Goal: Ask a question: Seek information or help from site administrators or community

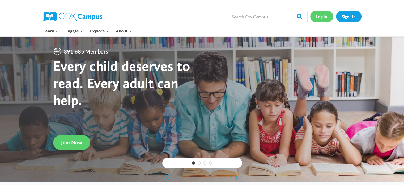
click at [322, 16] on link "Log In" at bounding box center [321, 16] width 23 height 11
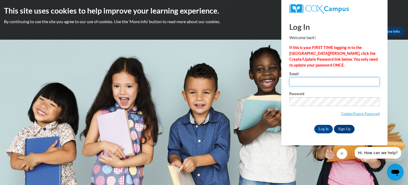
type input "dmdomes@yahoo.com"
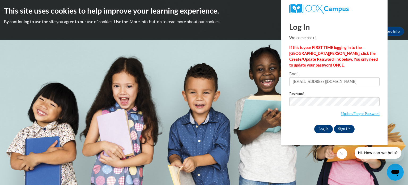
click at [326, 128] on input "Log In" at bounding box center [323, 129] width 19 height 8
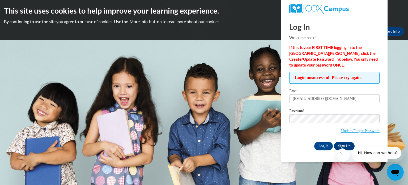
click at [372, 155] on span "Hi. How can we help?" at bounding box center [378, 152] width 40 height 4
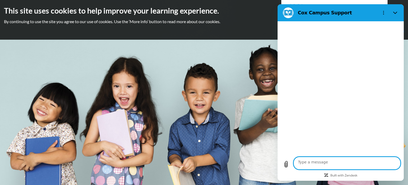
type textarea "x"
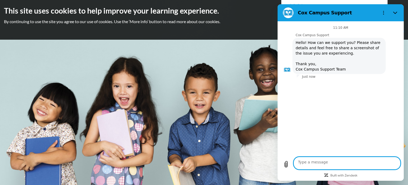
click at [326, 161] on textarea at bounding box center [347, 162] width 107 height 13
type textarea "i"
type textarea "x"
type textarea "i"
type textarea "x"
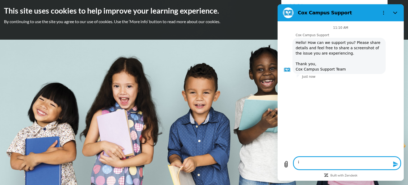
type textarea "i c"
type textarea "x"
type textarea "i ca"
type textarea "x"
type textarea "i can"
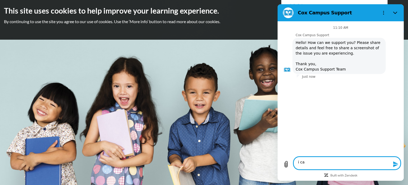
type textarea "x"
type textarea "i can"
type textarea "x"
type textarea "i can n"
type textarea "x"
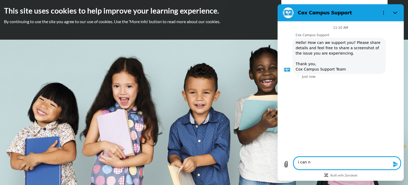
type textarea "i can no"
type textarea "x"
type textarea "i can not"
type textarea "x"
type textarea "i can not"
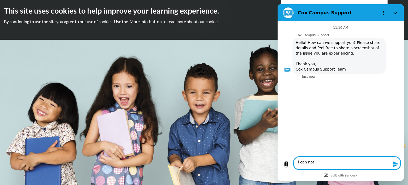
type textarea "x"
type textarea "i can not g"
type textarea "x"
type textarea "i can not ge"
type textarea "x"
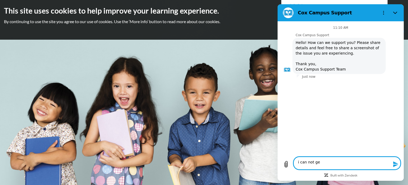
type textarea "i can not get"
type textarea "x"
type textarea "i can not get"
type textarea "x"
type textarea "i can not get i"
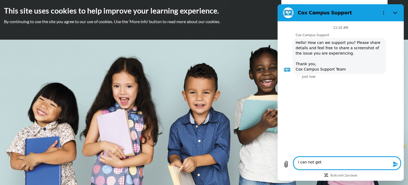
type textarea "x"
type textarea "i can not get in"
type textarea "x"
type textarea "i can not get int"
type textarea "x"
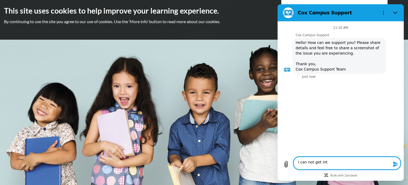
type textarea "i can not get into"
type textarea "x"
type textarea "i can not get into"
type textarea "x"
type textarea "i can not get into m"
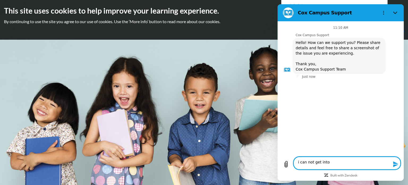
type textarea "x"
type textarea "i can not get into my"
type textarea "x"
type textarea "i can not get into my"
type textarea "x"
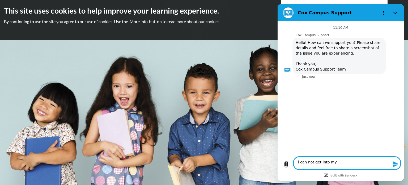
type textarea "i can not get into my c"
type textarea "x"
type textarea "i can not get into my co"
type textarea "x"
type textarea "i can not get into my cox"
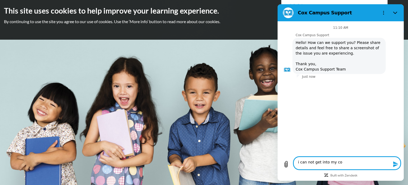
type textarea "x"
type textarea "i can not get into my cox"
type textarea "x"
type textarea "i can not get into my cox c"
type textarea "x"
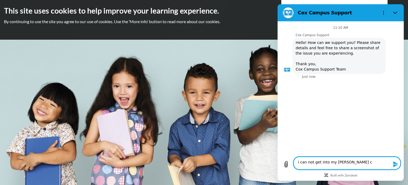
type textarea "i can not get into my cox ca"
type textarea "x"
type textarea "i can not get into my cox cam"
type textarea "x"
type textarea "i can not get into my cox camp"
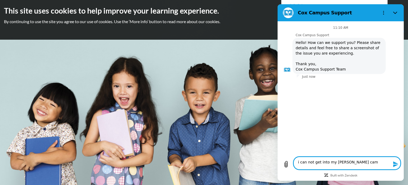
type textarea "x"
type textarea "i can not get into my cox campu"
type textarea "x"
type textarea "i can not get into my cox campus"
type textarea "x"
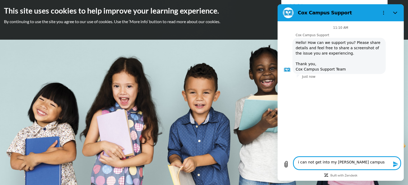
type textarea "i can not get into my cox campus"
type textarea "x"
type textarea "i can not get into my cox campus a"
type textarea "x"
type textarea "i can not get into my cox campus ac"
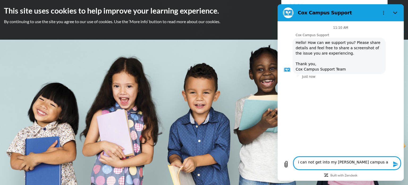
type textarea "x"
type textarea "i can not get into my cox campus aco"
type textarea "x"
type textarea "i can not get into my cox campus acou"
type textarea "x"
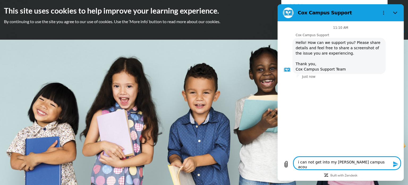
type textarea "i can not get into my cox campus acoun"
type textarea "x"
type textarea "i can not get into my cox campus acount"
type textarea "x"
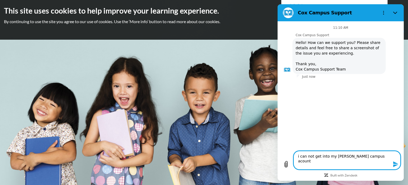
type textarea "i can not get into my cox campus acount"
click at [393, 161] on icon "Send message" at bounding box center [396, 164] width 6 height 6
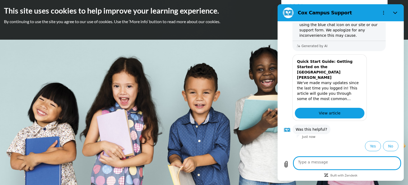
scroll to position [188, 0]
click at [341, 110] on span "View article" at bounding box center [330, 113] width 22 height 6
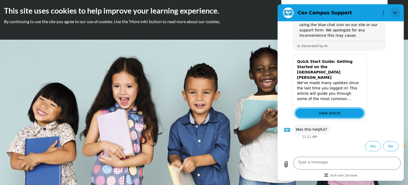
click at [391, 18] on button "Close" at bounding box center [395, 12] width 11 height 11
type textarea "x"
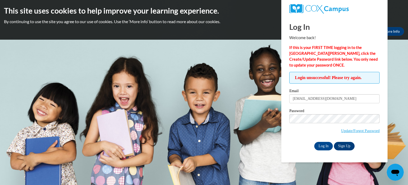
click at [347, 146] on link "Sign Up" at bounding box center [344, 146] width 21 height 8
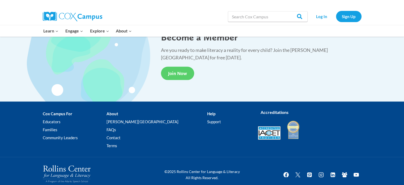
scroll to position [1010, 0]
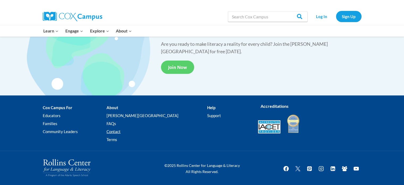
click at [135, 131] on link "Contact" at bounding box center [157, 131] width 101 height 8
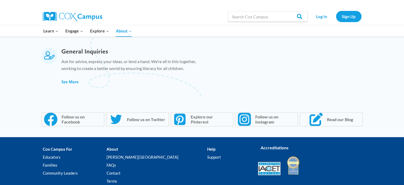
scroll to position [423, 0]
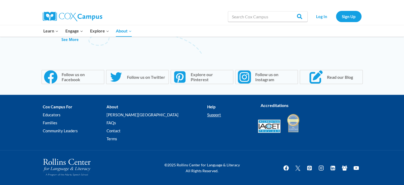
click at [207, 117] on link "Support" at bounding box center [228, 114] width 42 height 8
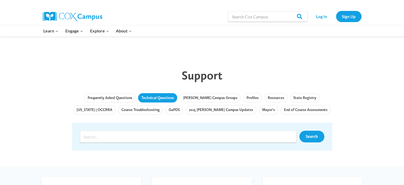
click at [155, 97] on link "Technical Questions" at bounding box center [157, 98] width 39 height 10
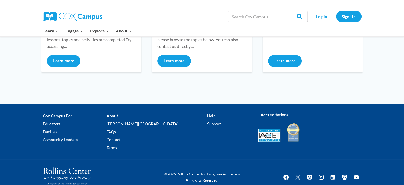
scroll to position [149, 0]
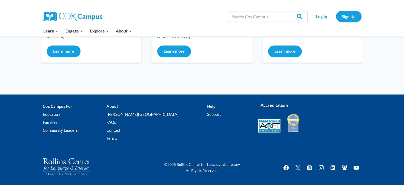
click at [135, 131] on link "Contact" at bounding box center [157, 130] width 101 height 8
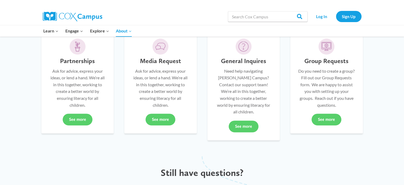
scroll to position [151, 0]
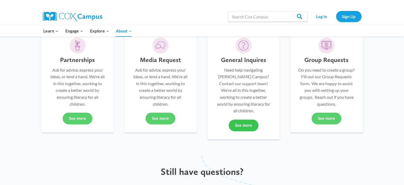
click at [243, 121] on link "See more" at bounding box center [244, 125] width 30 height 12
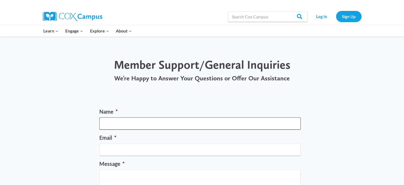
click at [130, 123] on input "Name *" at bounding box center [199, 123] width 201 height 12
type input "DENISE domes"
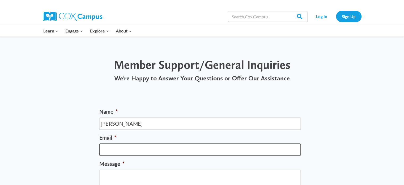
type input "dmdomes@yahoo.com"
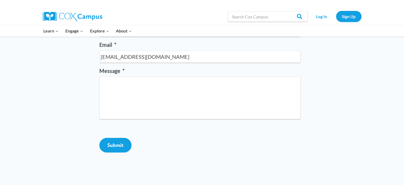
scroll to position [93, 0]
click at [121, 84] on textarea "Message *" at bounding box center [199, 97] width 201 height 42
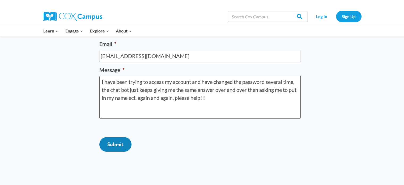
type textarea "I have been trying to access my account and have changed the password several t…"
click at [115, 151] on input "Submit" at bounding box center [115, 144] width 32 height 15
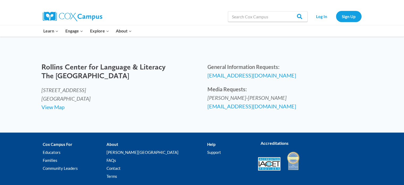
scroll to position [81, 0]
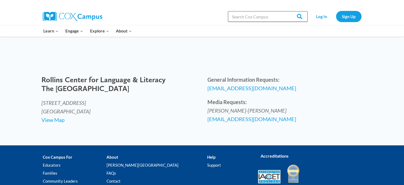
click at [237, 16] on input "Search in https://coxcampus.org/" at bounding box center [268, 16] width 80 height 11
type input "why can I not access my account on the new system"
click at [348, 18] on link "Sign Up" at bounding box center [348, 16] width 25 height 11
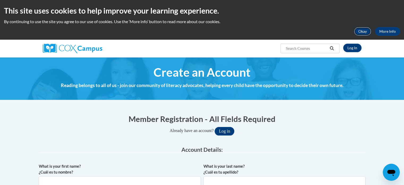
click at [363, 34] on button "Okay" at bounding box center [362, 31] width 17 height 8
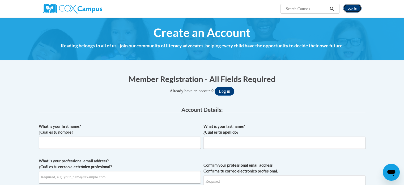
click at [352, 7] on link "Log In" at bounding box center [352, 8] width 18 height 8
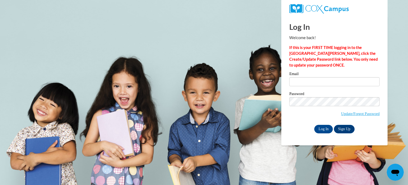
type input "[EMAIL_ADDRESS][DOMAIN_NAME]"
click at [359, 114] on link "Update/Forgot Password" at bounding box center [360, 113] width 39 height 4
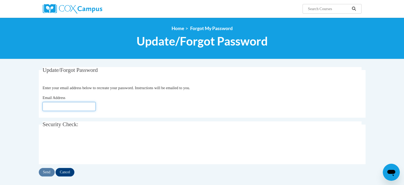
click at [67, 105] on input "Email Address" at bounding box center [68, 106] width 53 height 9
type input "dmo"
